Goal: Information Seeking & Learning: Check status

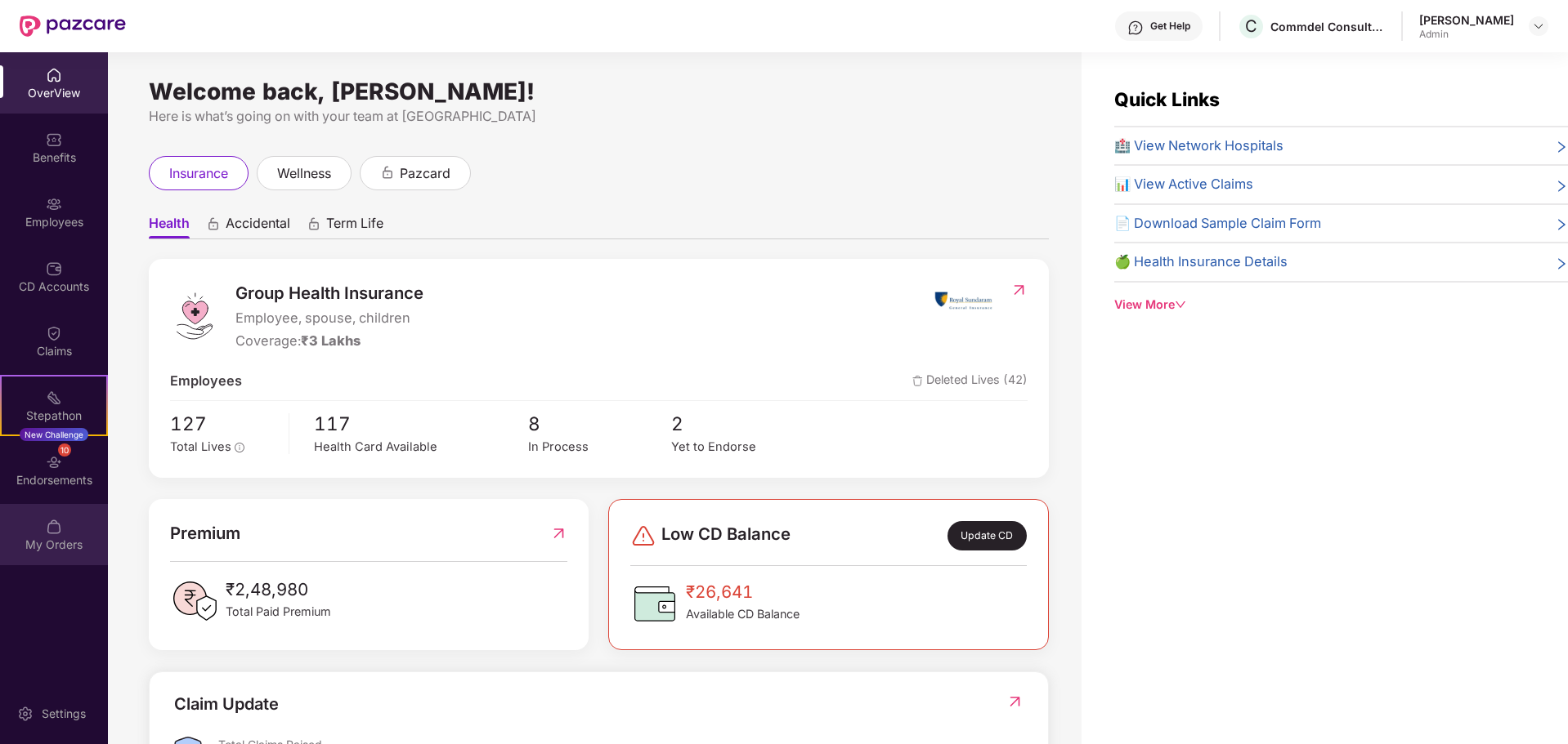
click at [56, 544] on div "My Orders" at bounding box center [54, 545] width 108 height 16
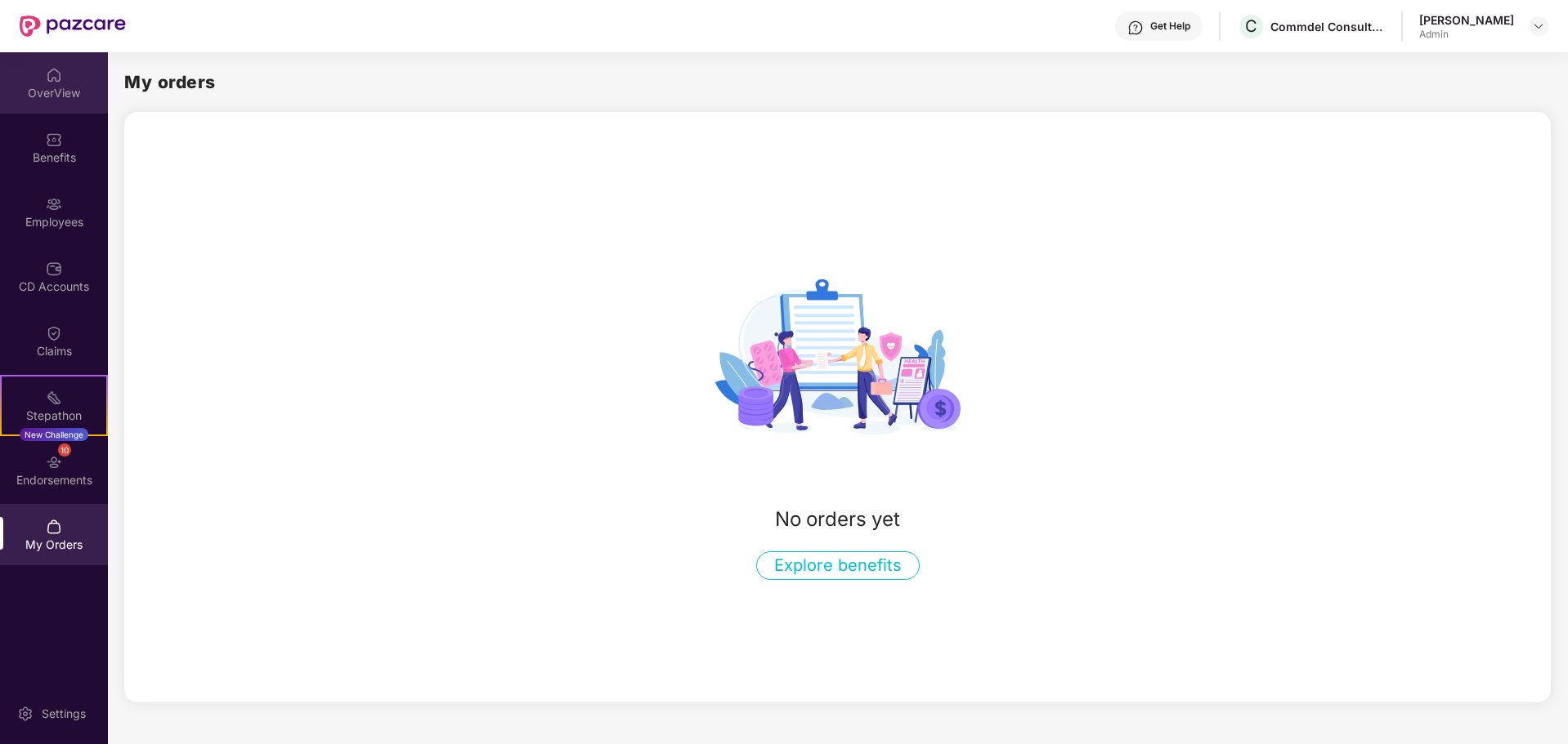
click at [53, 89] on div "OverView" at bounding box center [54, 94] width 108 height 16
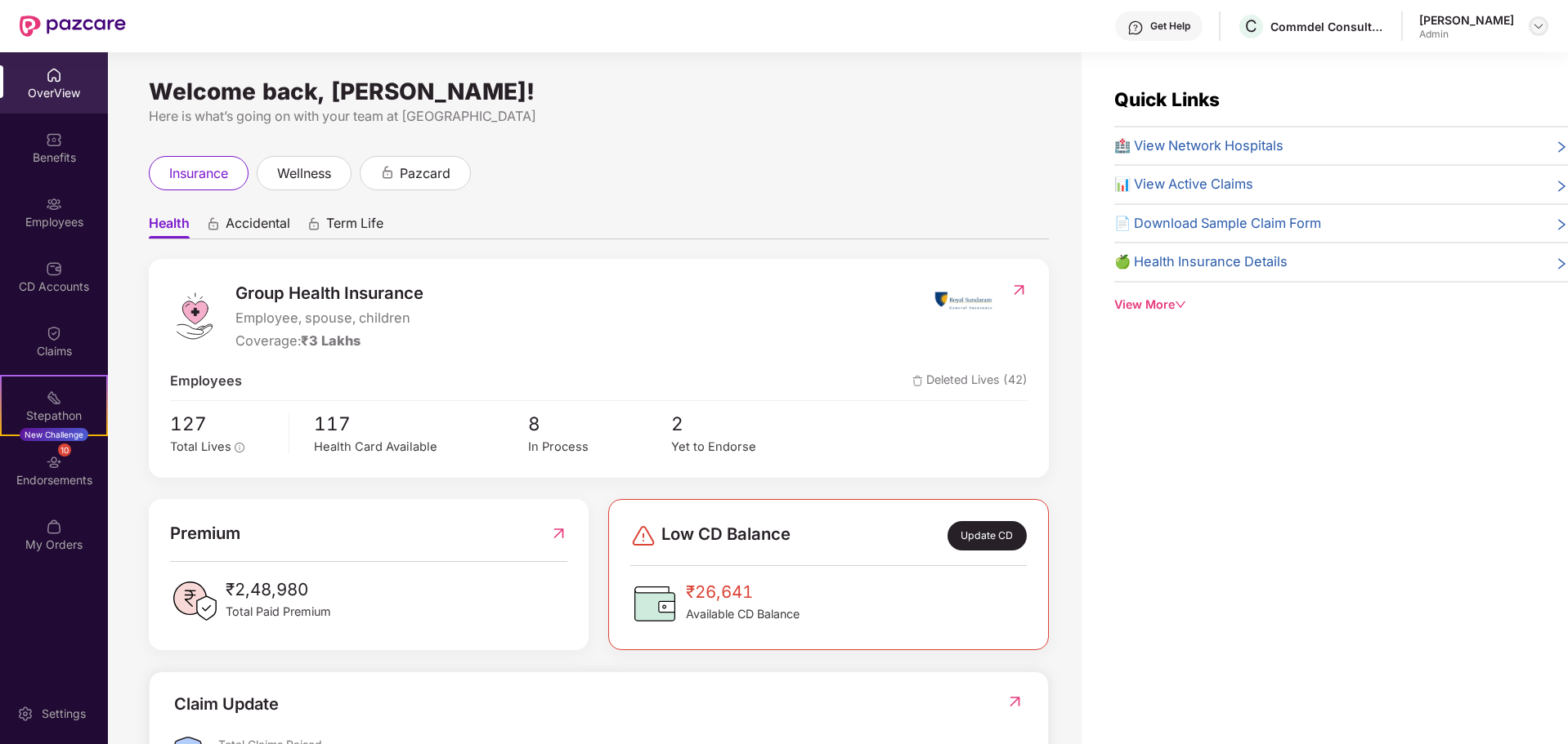
click at [1543, 20] on img at bounding box center [1539, 26] width 13 height 13
click at [57, 464] on img at bounding box center [54, 462] width 16 height 16
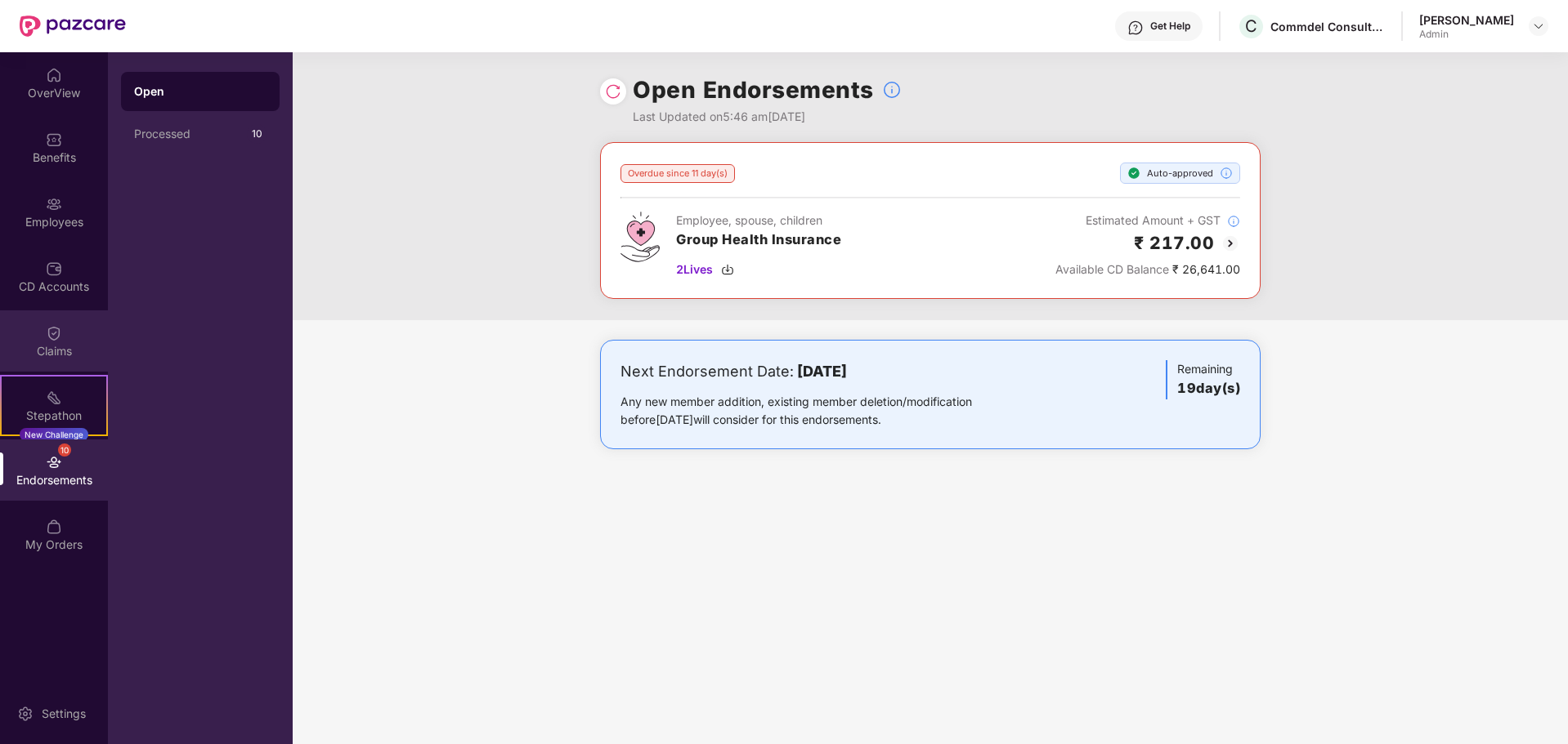
click at [61, 338] on img at bounding box center [54, 333] width 16 height 16
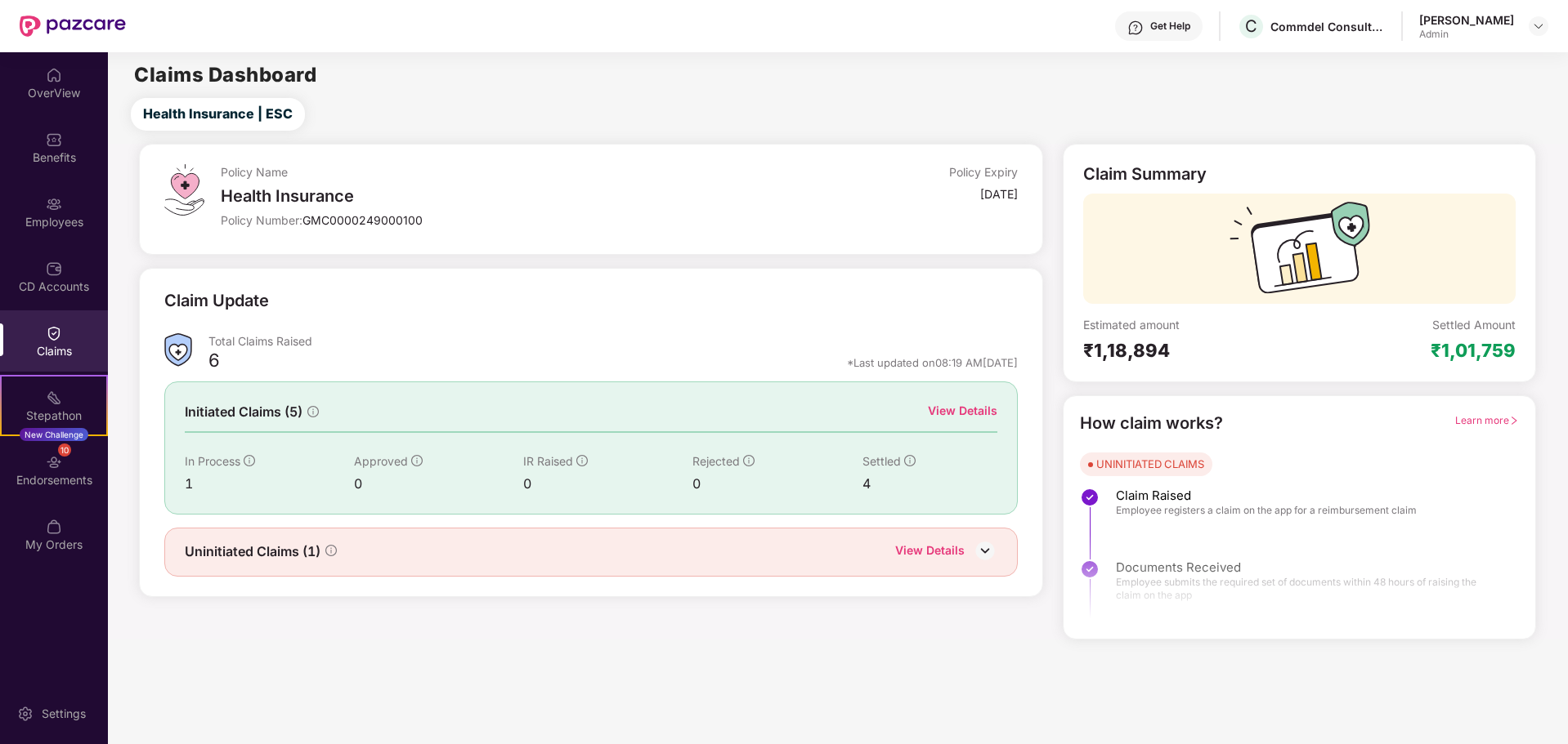
click at [45, 338] on div "Claims" at bounding box center [54, 341] width 108 height 61
click at [52, 282] on div "CD Accounts" at bounding box center [54, 287] width 108 height 16
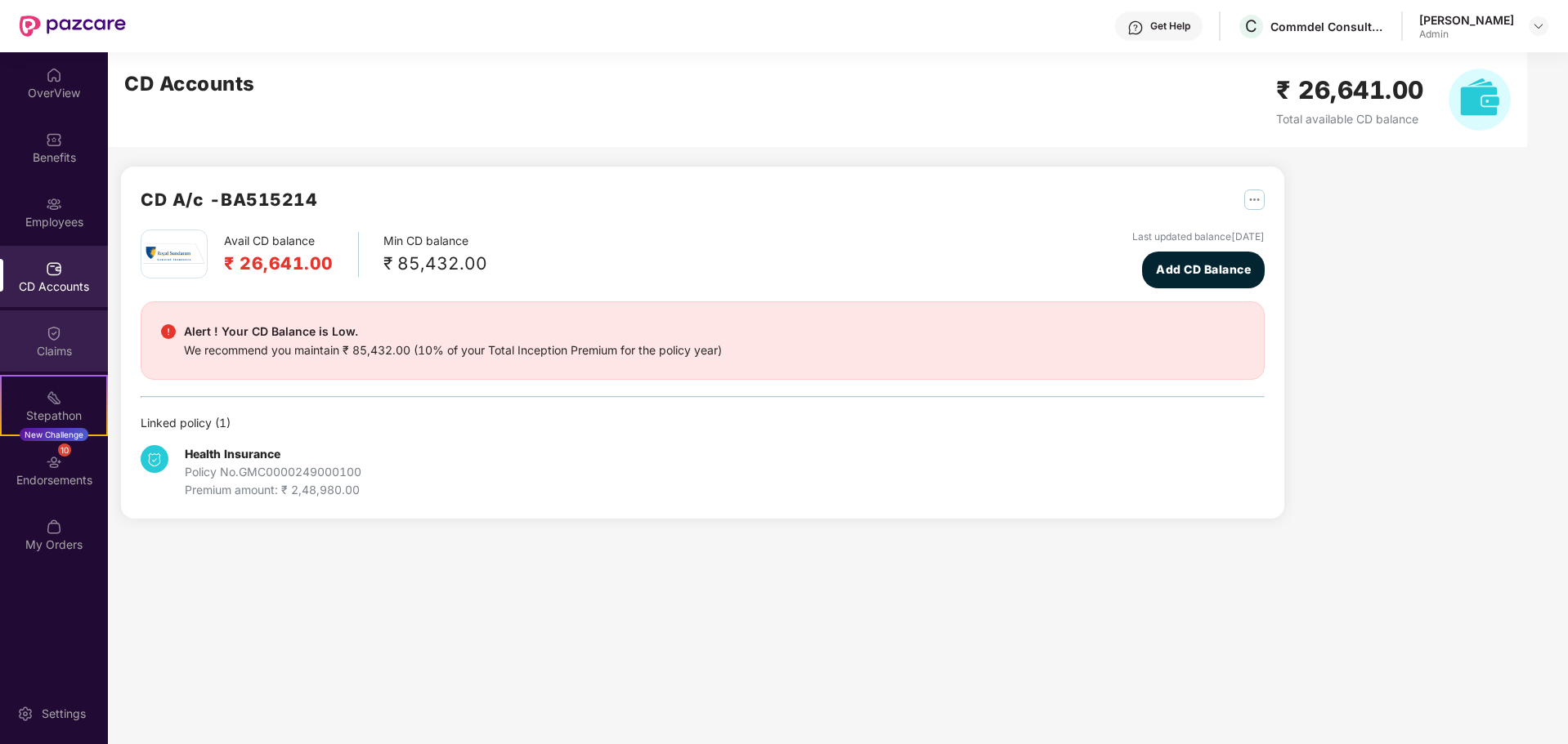
click at [56, 319] on div "Claims" at bounding box center [54, 341] width 108 height 61
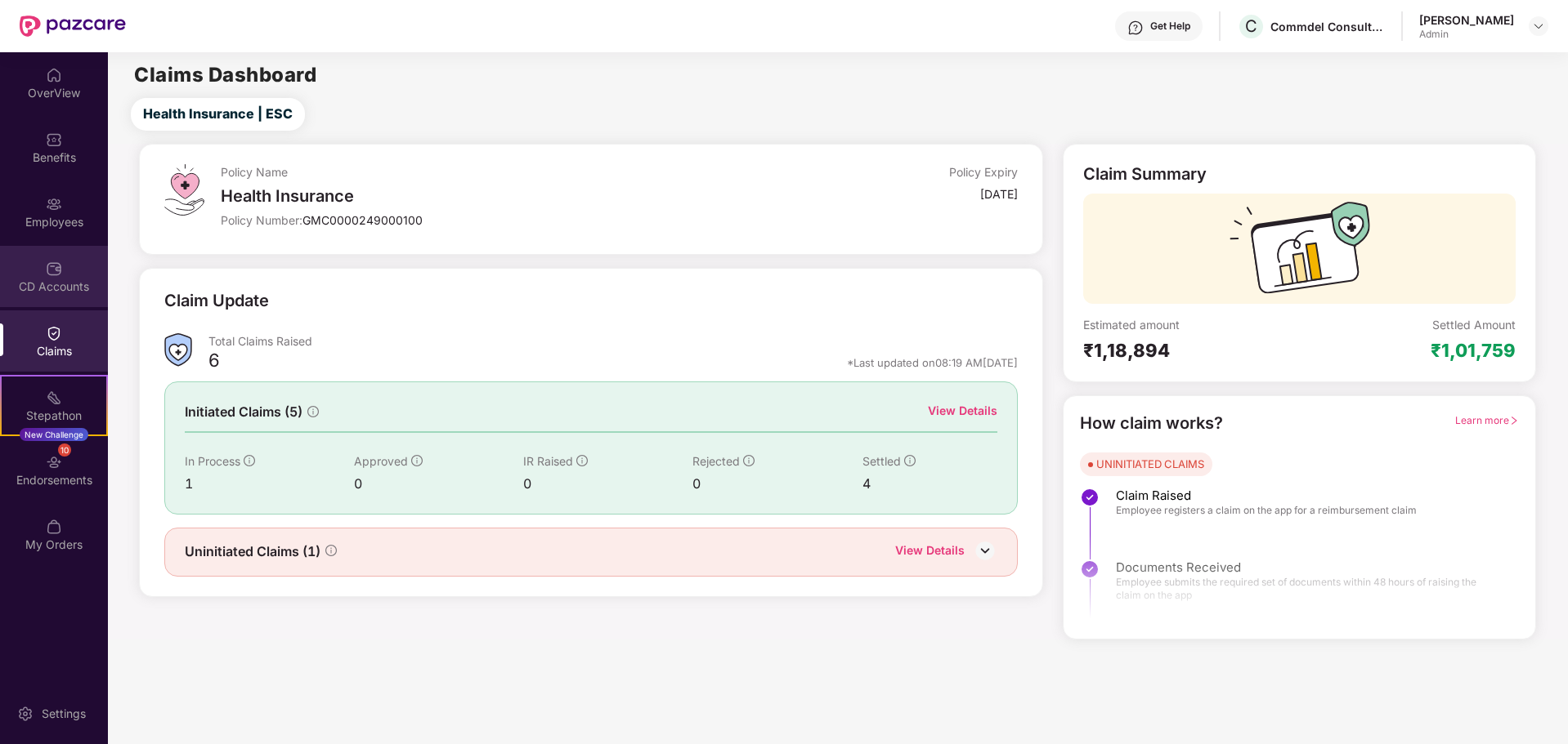
click at [44, 280] on div "CD Accounts" at bounding box center [54, 287] width 108 height 16
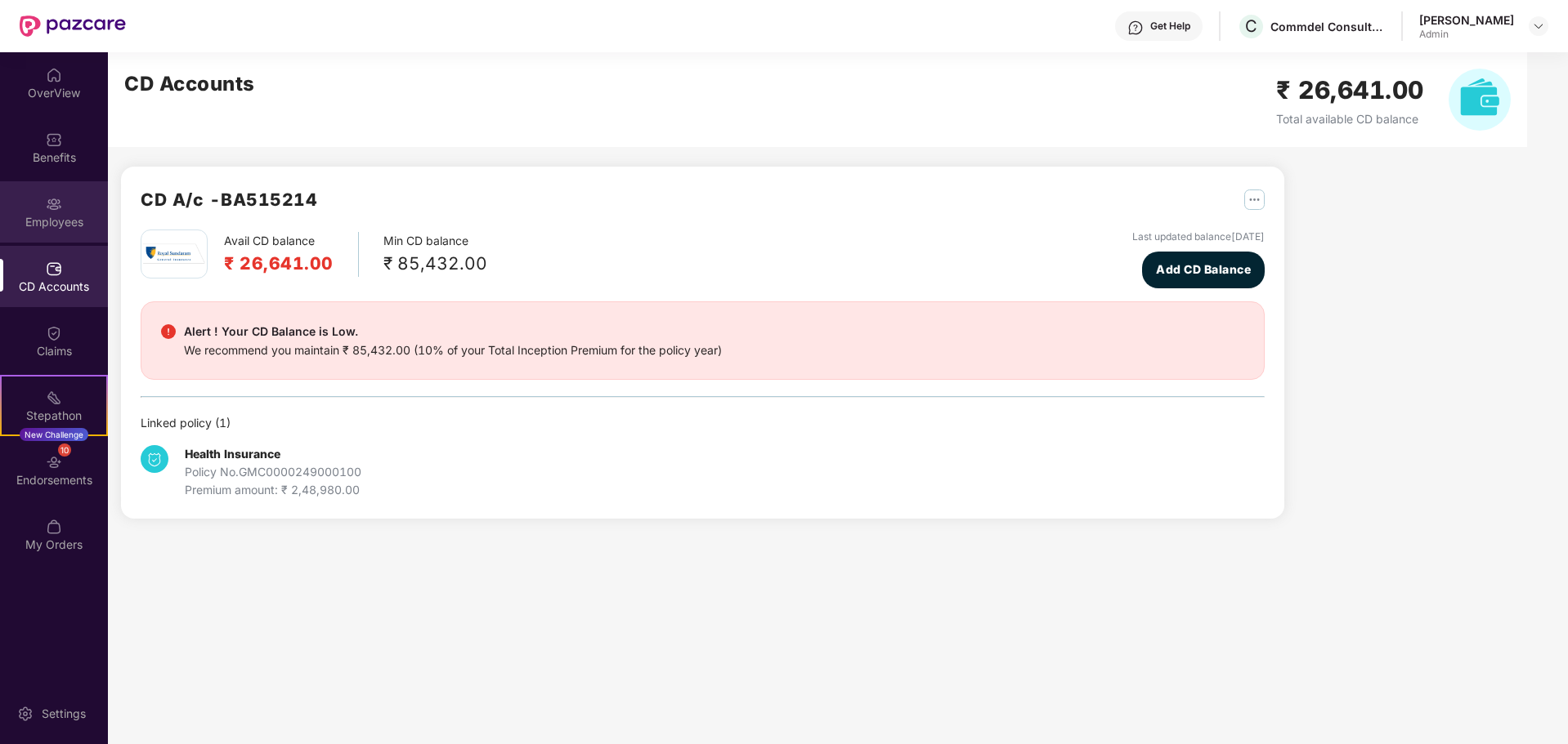
click at [51, 207] on img at bounding box center [54, 204] width 16 height 16
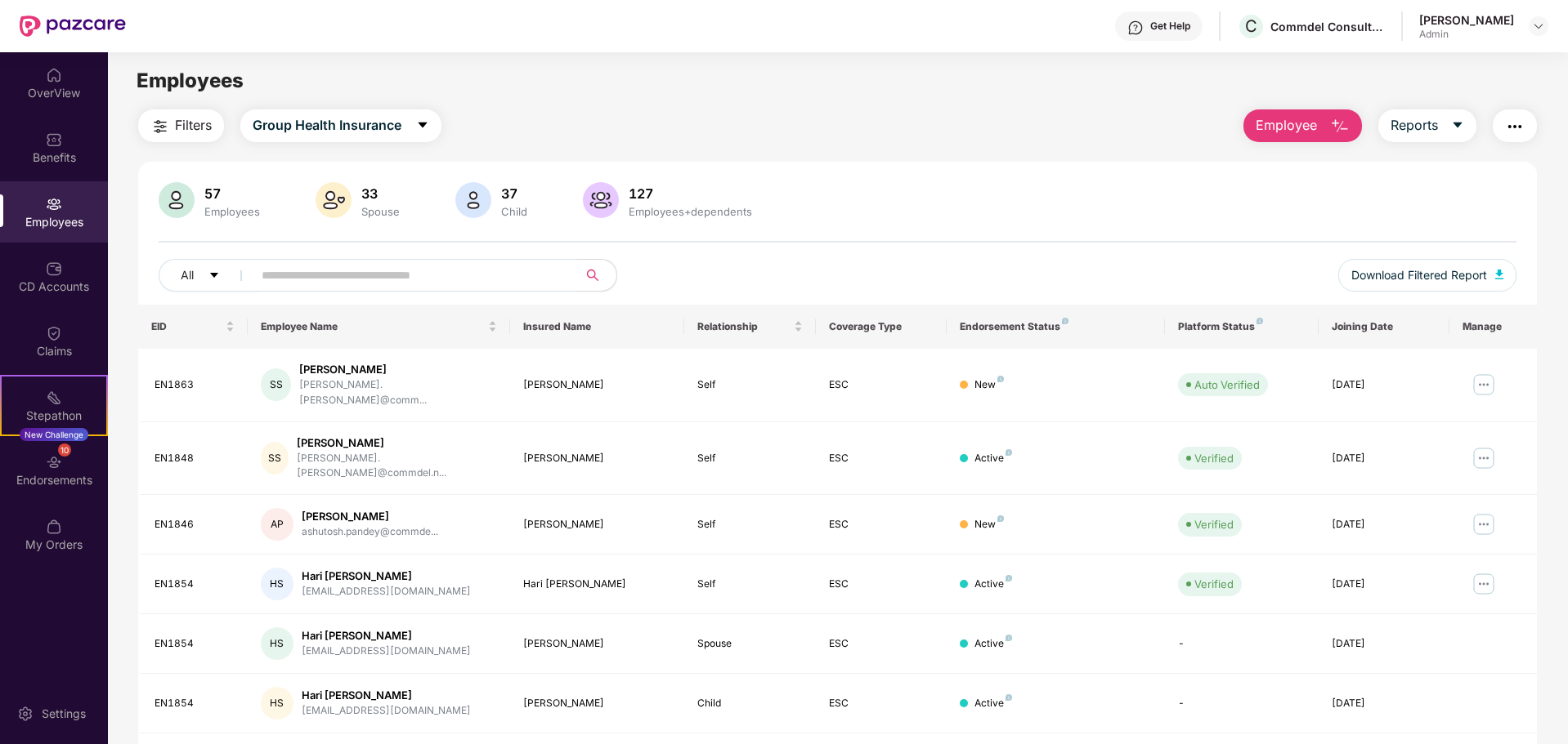
click at [1523, 129] on img "button" at bounding box center [1515, 127] width 20 height 20
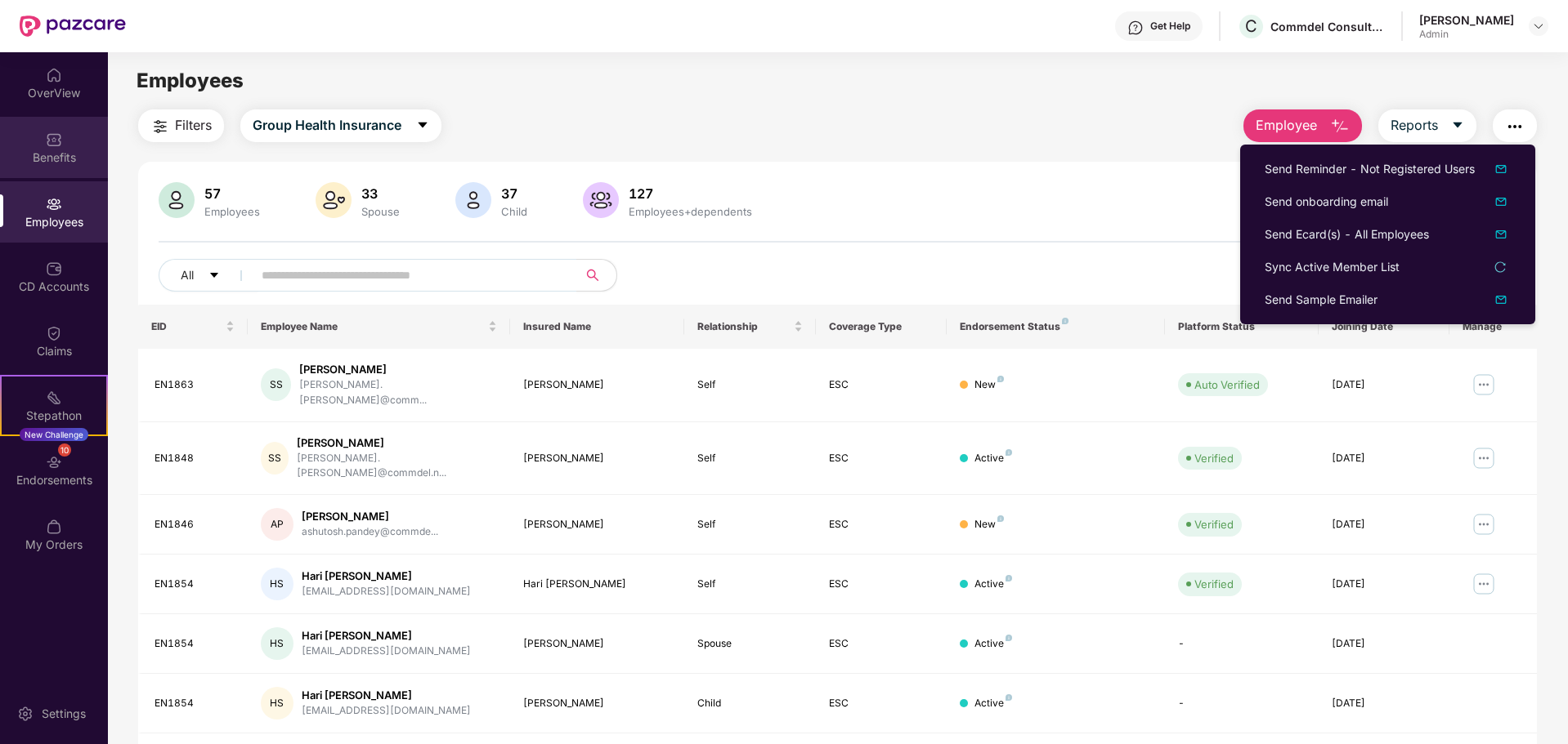
click at [62, 150] on div "Benefits" at bounding box center [54, 158] width 108 height 16
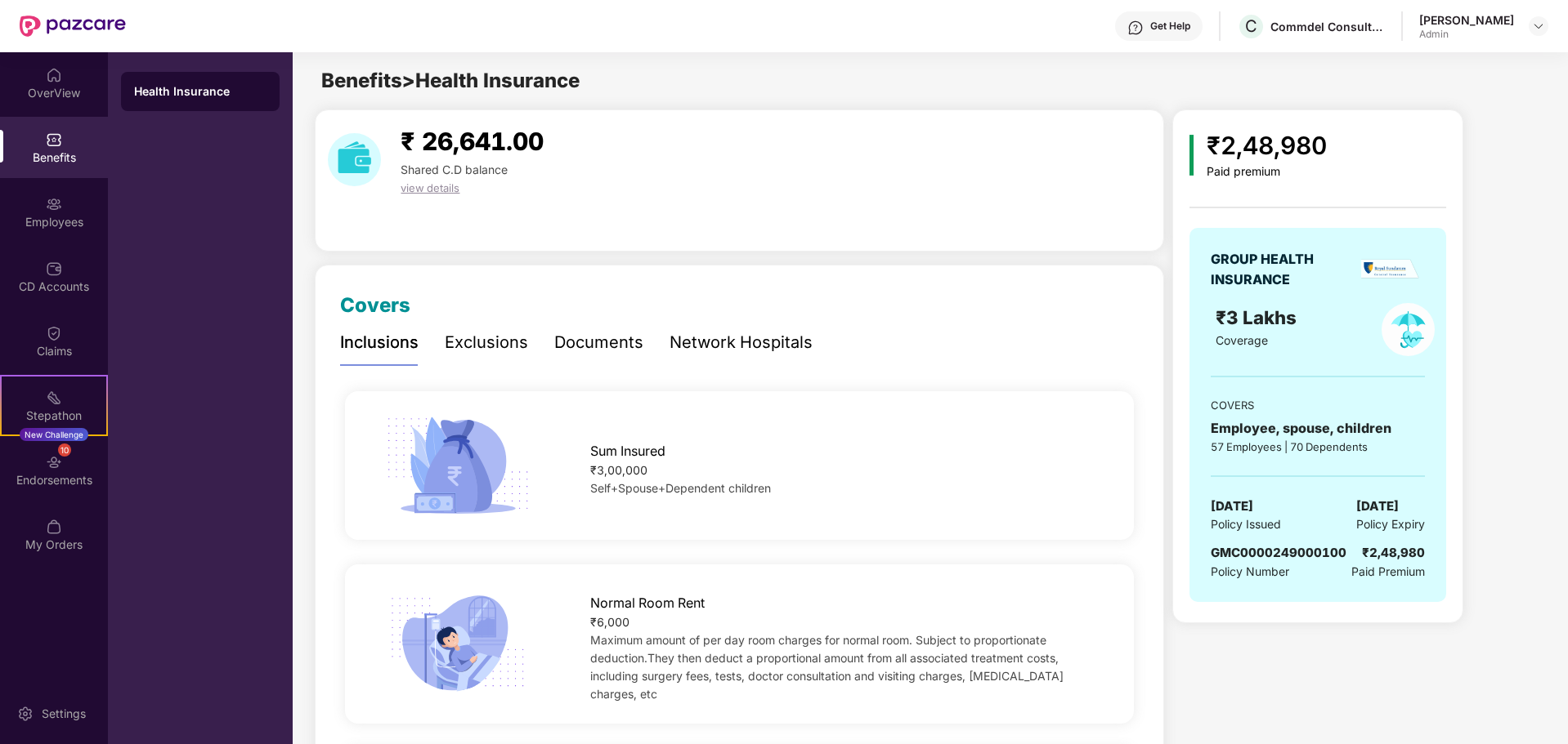
click at [595, 346] on div "Documents" at bounding box center [599, 342] width 89 height 25
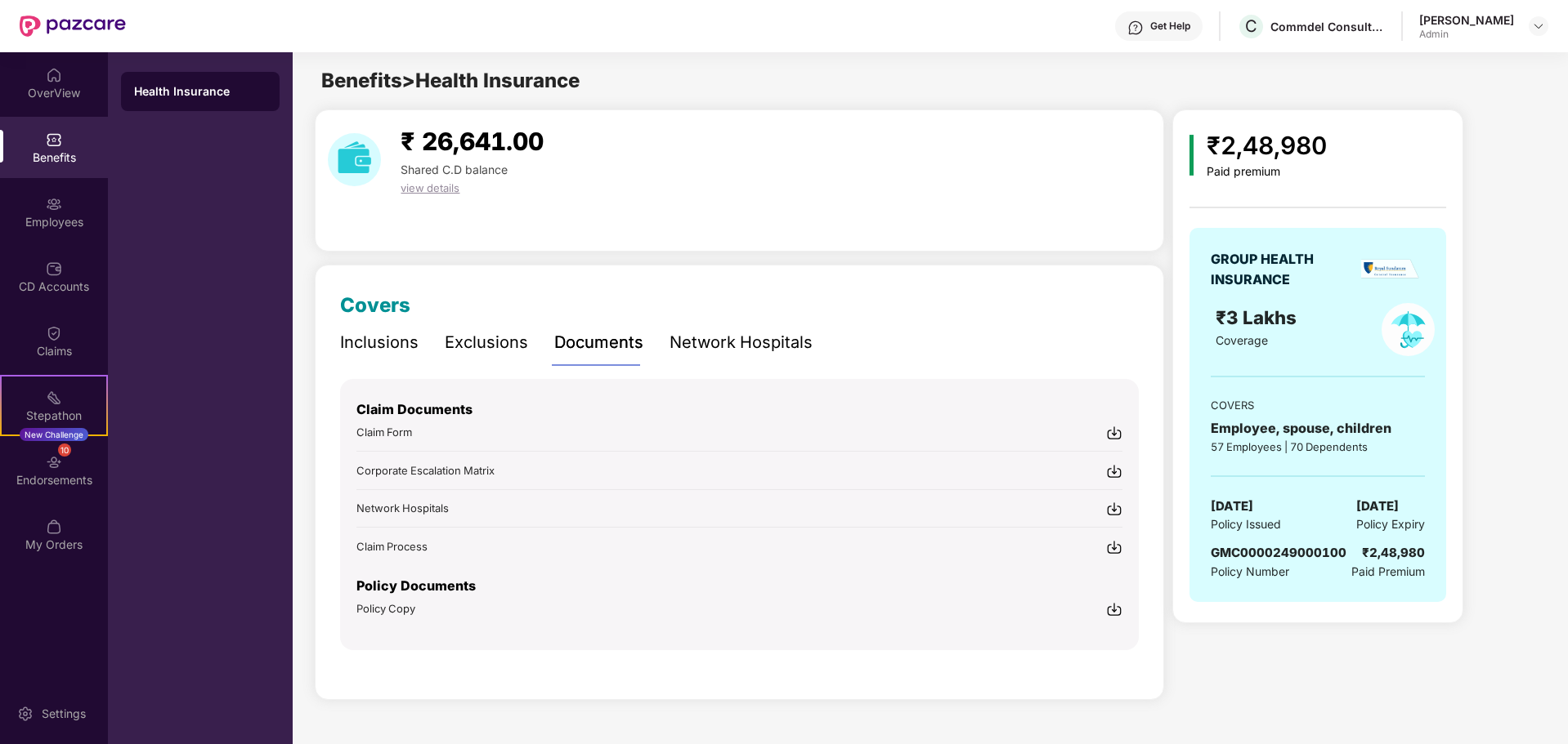
click at [1115, 543] on img at bounding box center [1114, 548] width 16 height 16
click at [481, 342] on div "Exclusions" at bounding box center [486, 342] width 84 height 25
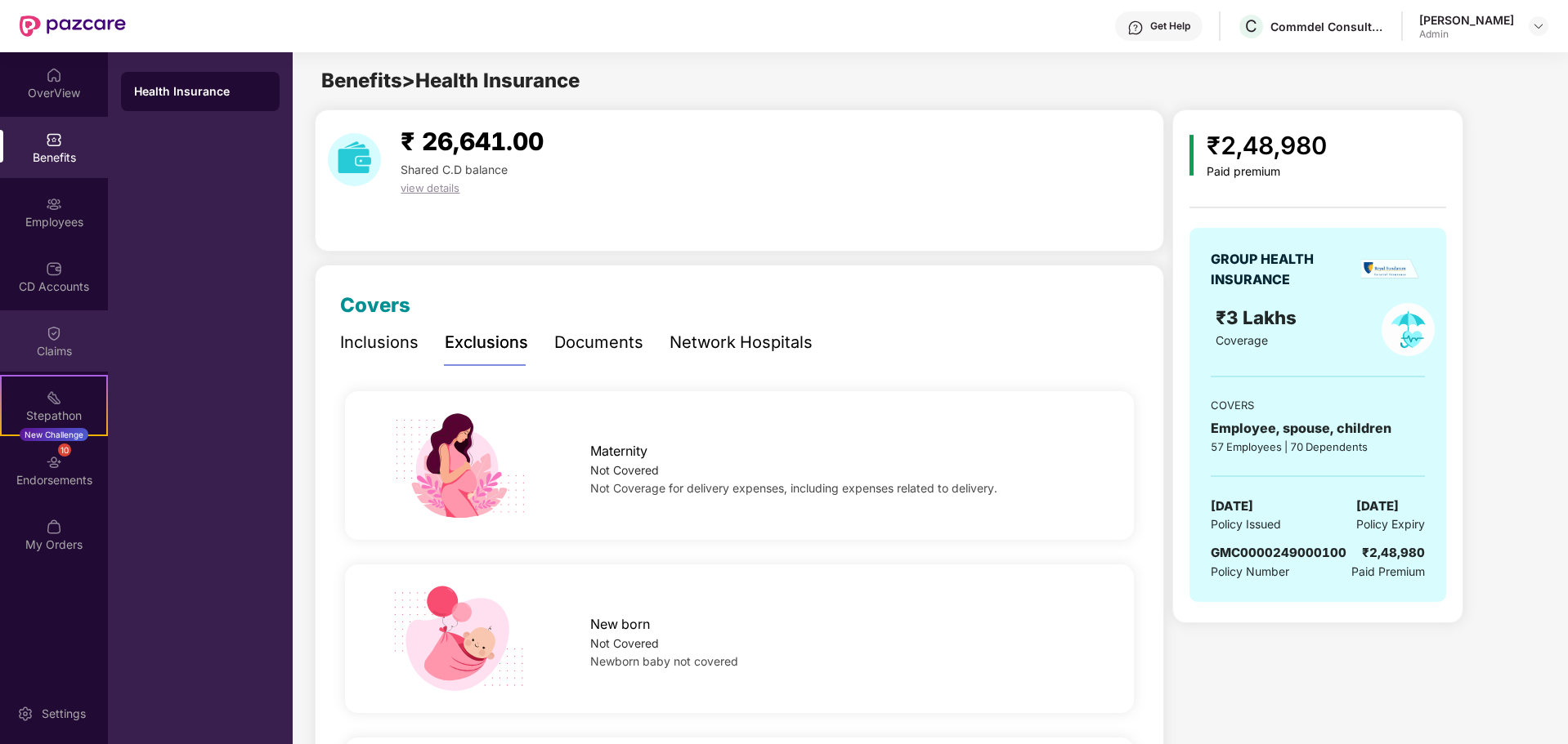
click at [43, 354] on div "Claims" at bounding box center [54, 352] width 108 height 16
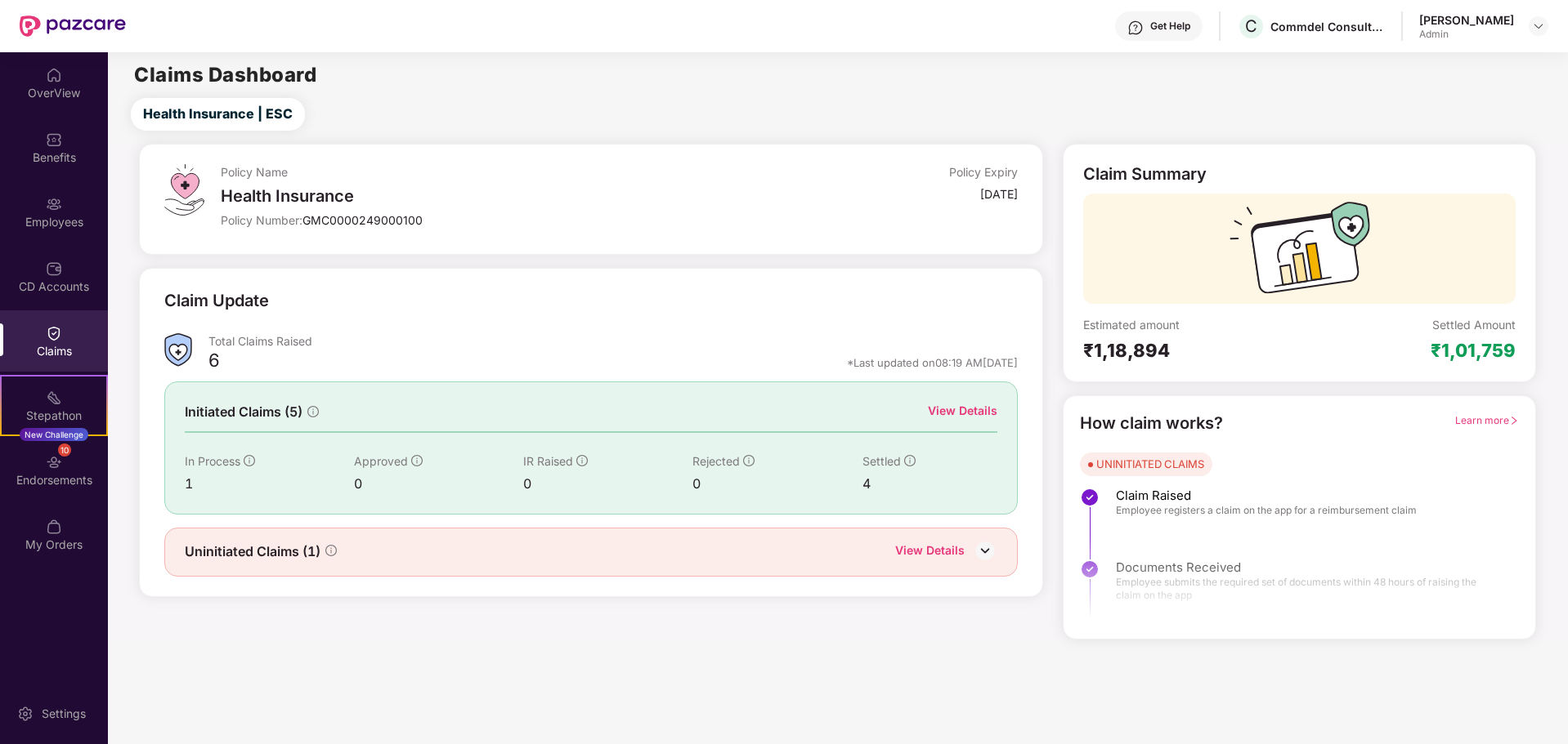
click at [947, 415] on div "View Details" at bounding box center [963, 412] width 69 height 18
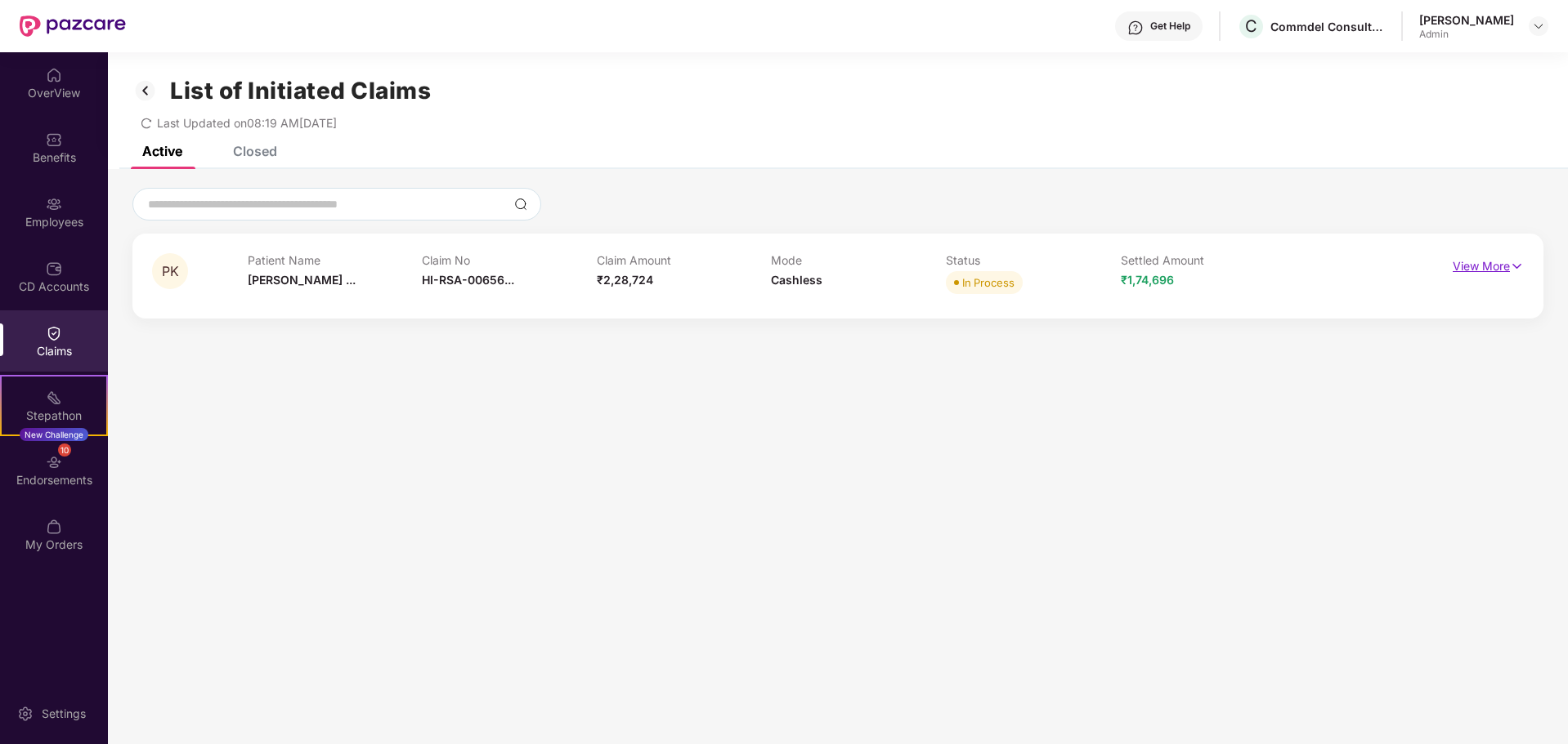
click at [1488, 266] on p "View More" at bounding box center [1488, 264] width 71 height 22
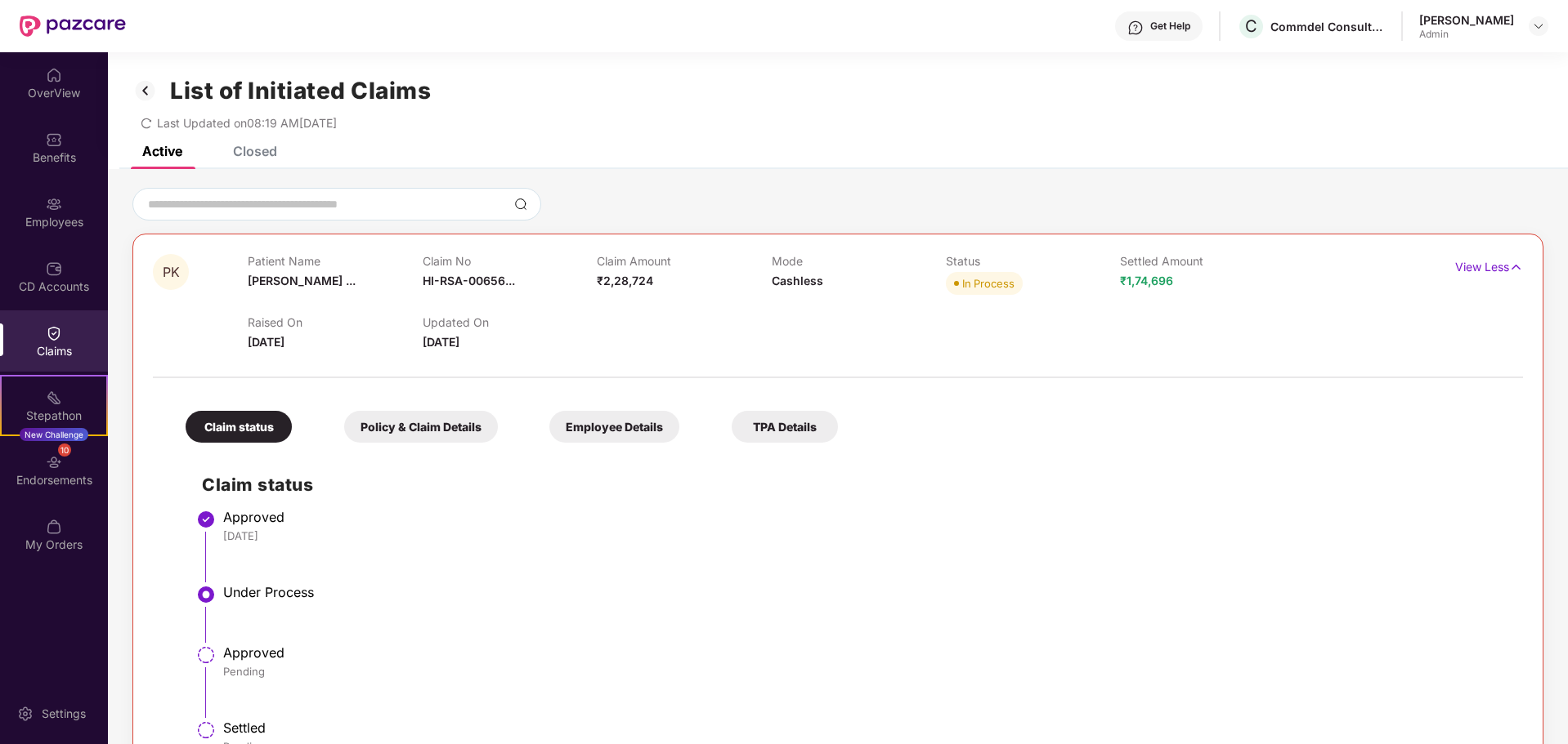
click at [412, 427] on div "Policy & Claim Details" at bounding box center [421, 426] width 154 height 32
